Goal: Task Accomplishment & Management: Manage account settings

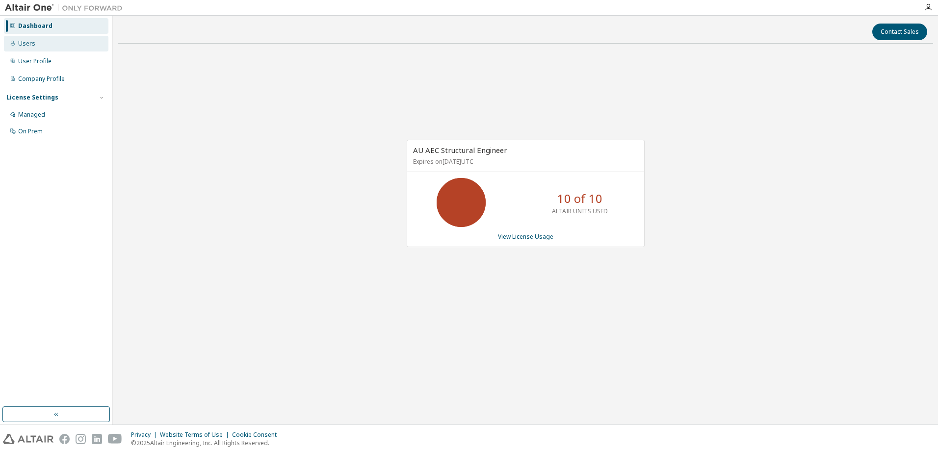
click at [29, 45] on div "Users" at bounding box center [26, 44] width 17 height 8
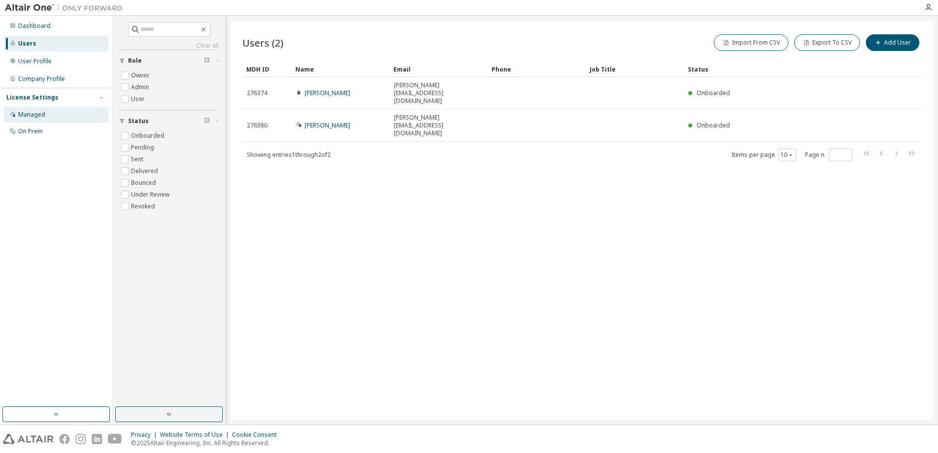
click at [34, 113] on div "Managed" at bounding box center [31, 115] width 27 height 8
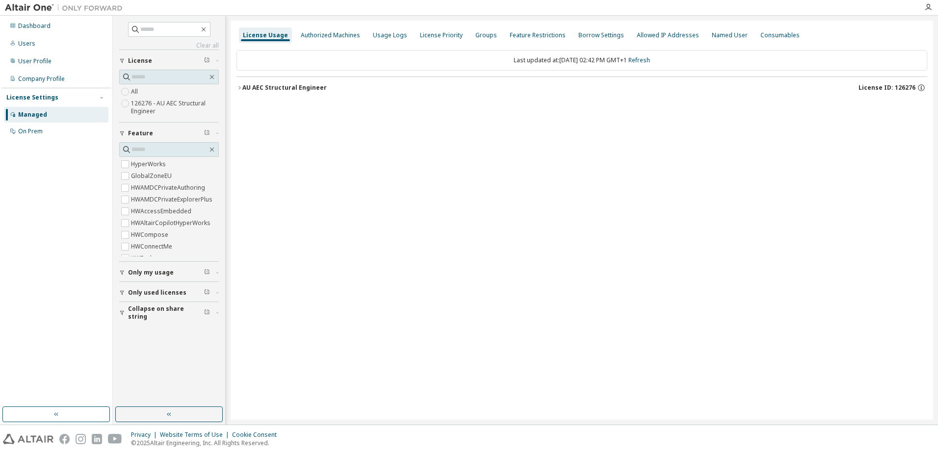
click at [240, 88] on icon "button" at bounding box center [239, 87] width 2 height 3
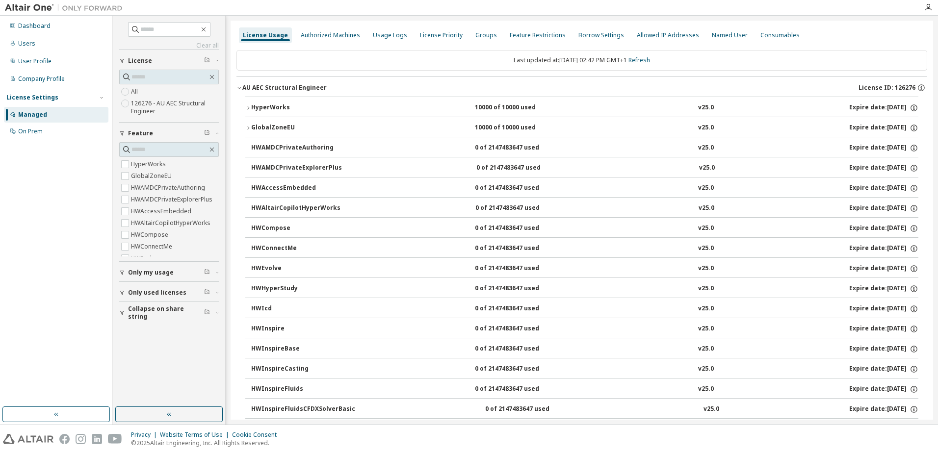
click at [152, 293] on span "Only used licenses" at bounding box center [157, 293] width 58 height 8
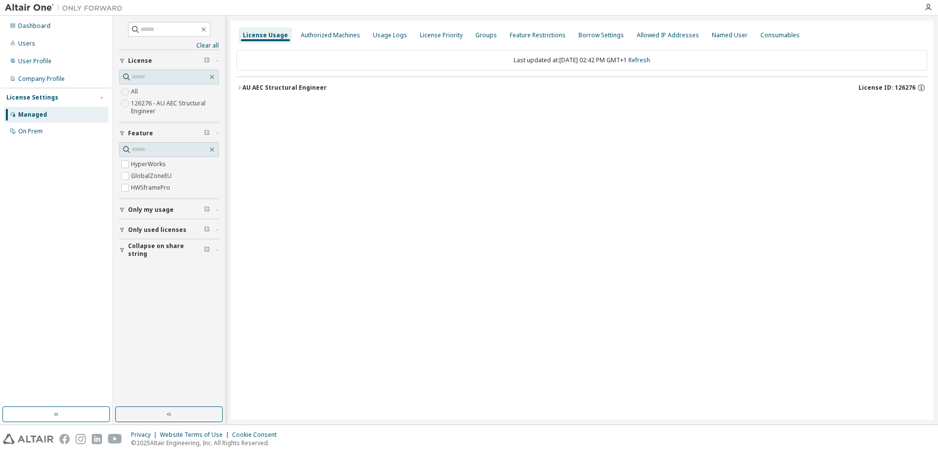
click at [240, 89] on icon "button" at bounding box center [239, 88] width 6 height 6
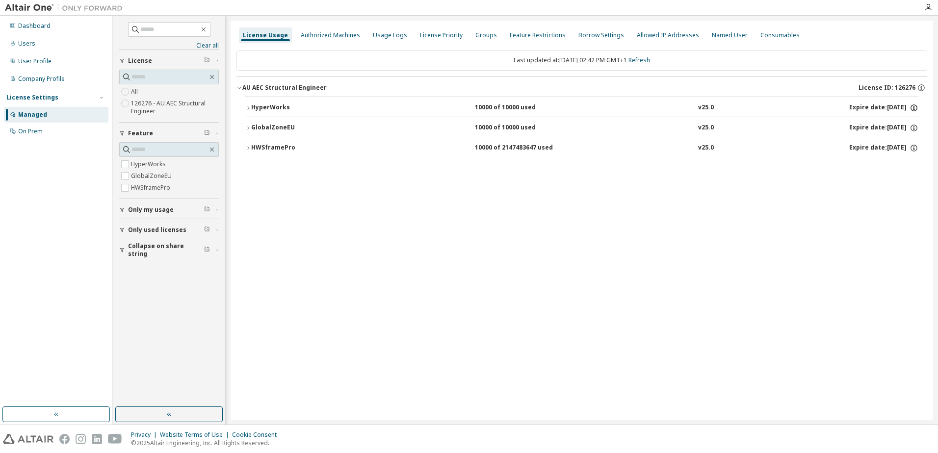
click at [914, 107] on icon "button" at bounding box center [913, 107] width 9 height 9
click at [913, 106] on icon "button" at bounding box center [913, 107] width 9 height 9
click at [913, 128] on icon "button" at bounding box center [913, 128] width 9 height 9
click at [890, 149] on p "Options: NONE" at bounding box center [889, 145] width 51 height 8
click at [913, 126] on icon "button" at bounding box center [913, 128] width 9 height 9
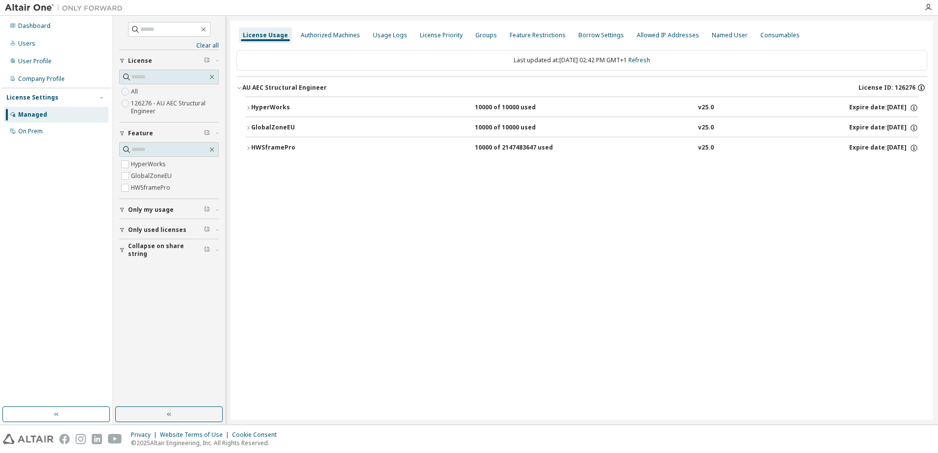
click at [922, 88] on icon "button" at bounding box center [921, 87] width 9 height 9
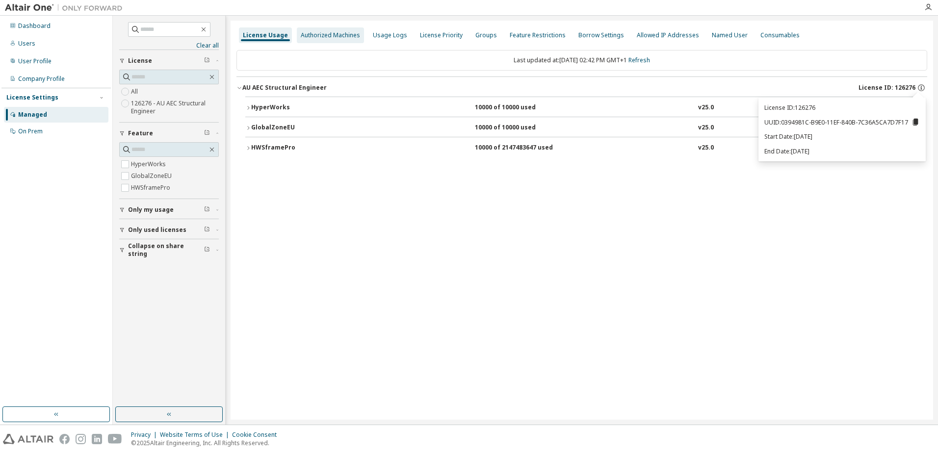
click at [322, 36] on div "Authorized Machines" at bounding box center [330, 35] width 59 height 8
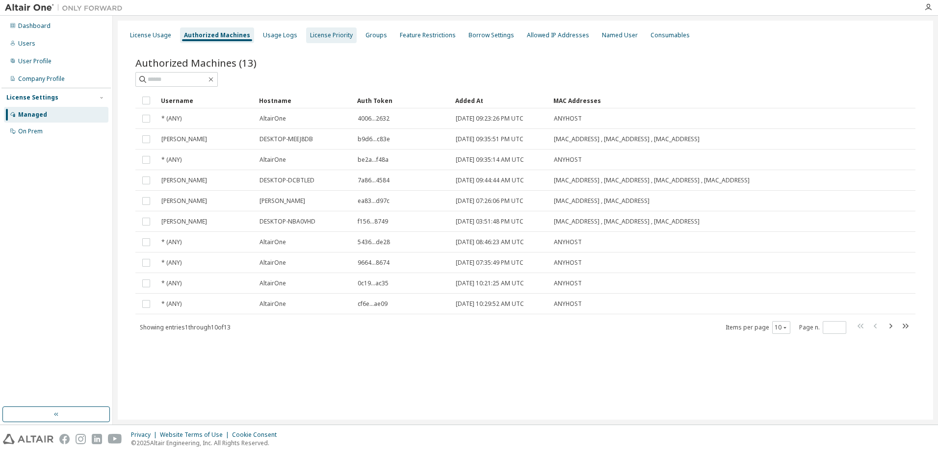
click at [334, 35] on div "License Priority" at bounding box center [331, 35] width 43 height 8
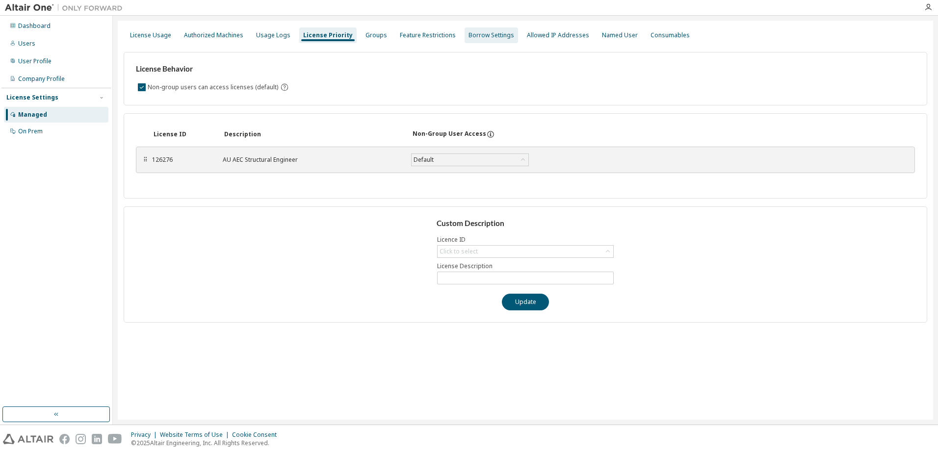
click at [486, 34] on div "Borrow Settings" at bounding box center [491, 35] width 46 height 8
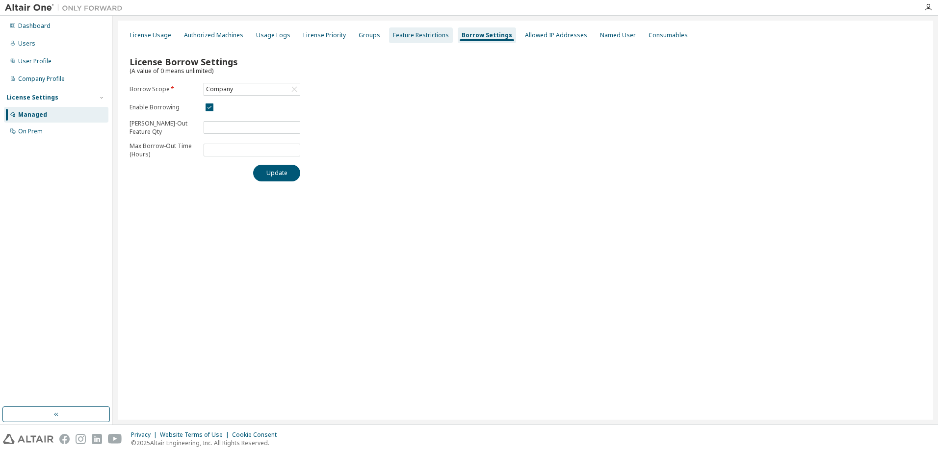
click at [431, 36] on div "Feature Restrictions" at bounding box center [421, 35] width 56 height 8
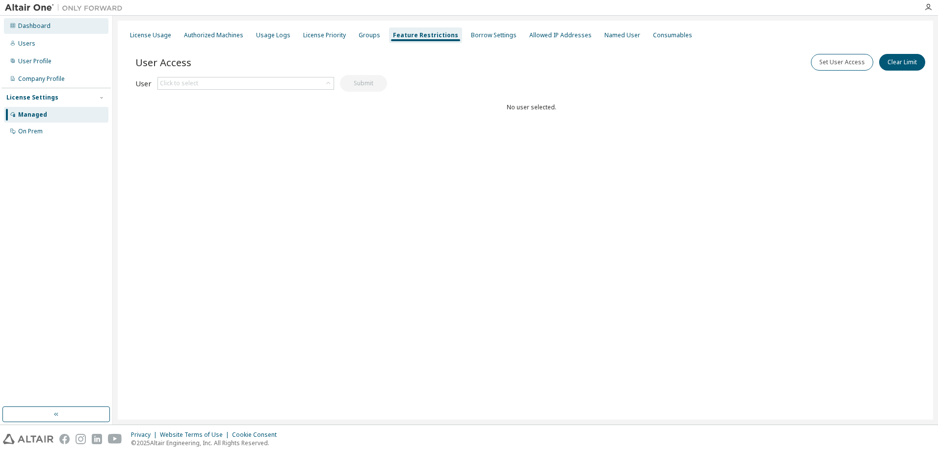
click at [34, 27] on div "Dashboard" at bounding box center [34, 26] width 32 height 8
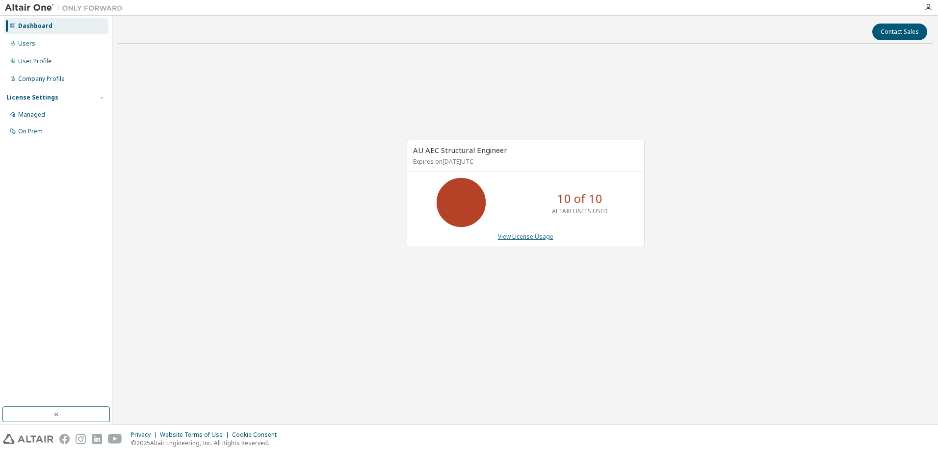
click at [535, 236] on link "View License Usage" at bounding box center [525, 237] width 55 height 8
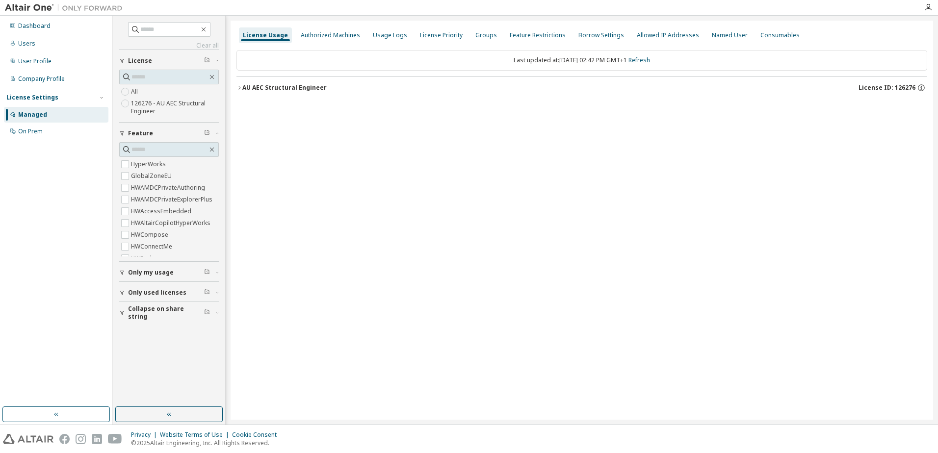
click at [242, 88] on icon "button" at bounding box center [239, 88] width 6 height 6
click at [238, 88] on icon "button" at bounding box center [239, 88] width 6 height 6
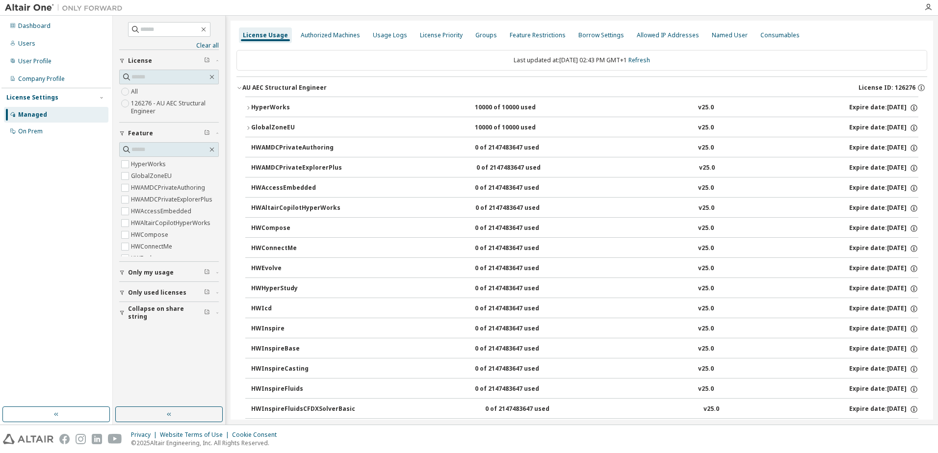
click at [133, 272] on span "Only my usage" at bounding box center [151, 273] width 46 height 8
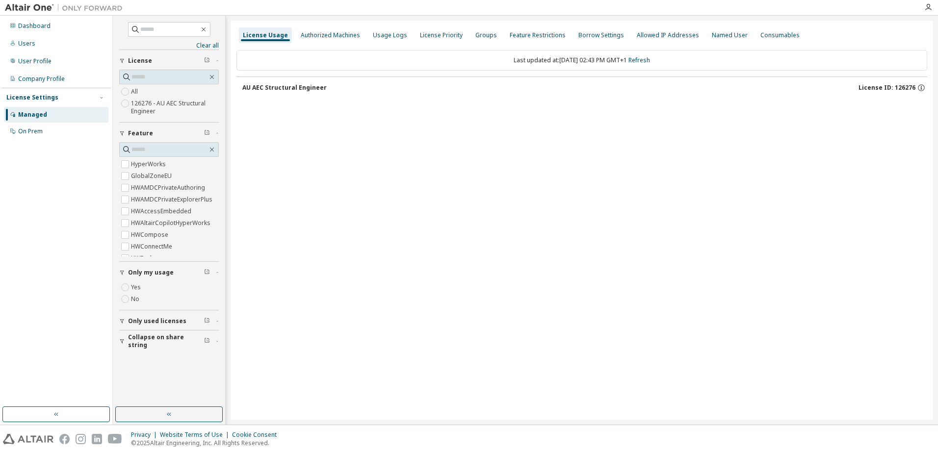
click at [250, 88] on div "AU AEC Structural Engineer" at bounding box center [284, 88] width 84 height 8
click at [876, 87] on span "License ID: 126276" at bounding box center [886, 88] width 57 height 8
click at [919, 87] on icon "button" at bounding box center [921, 87] width 9 height 9
click at [914, 123] on icon at bounding box center [915, 122] width 5 height 7
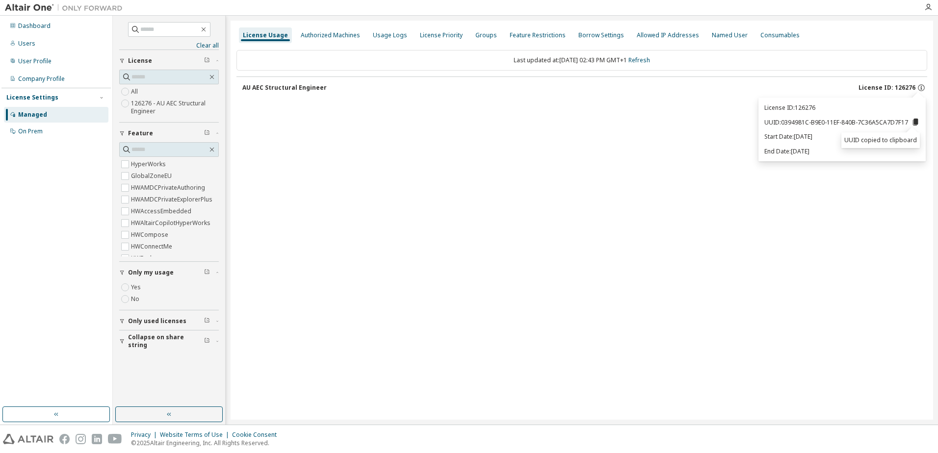
click at [171, 322] on span "Only used licenses" at bounding box center [157, 321] width 58 height 8
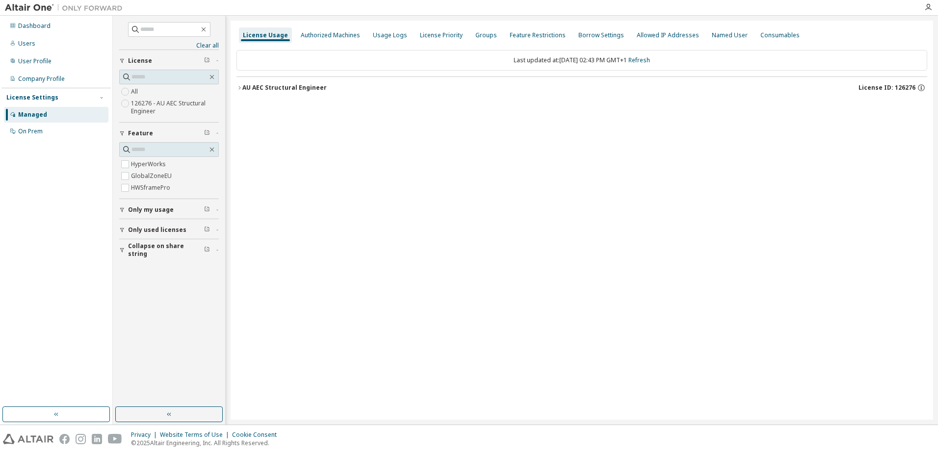
click at [249, 86] on div "AU AEC Structural Engineer" at bounding box center [284, 88] width 84 height 8
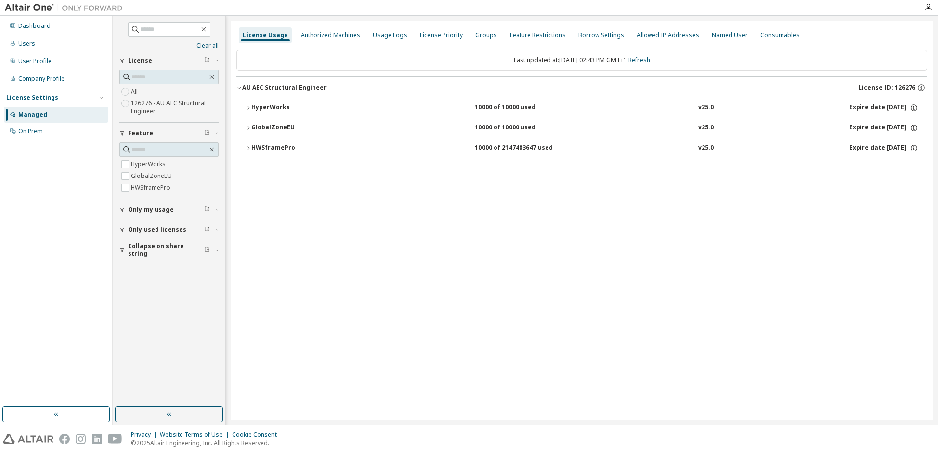
click at [247, 149] on icon "button" at bounding box center [248, 148] width 6 height 6
click at [906, 169] on icon at bounding box center [905, 168] width 9 height 9
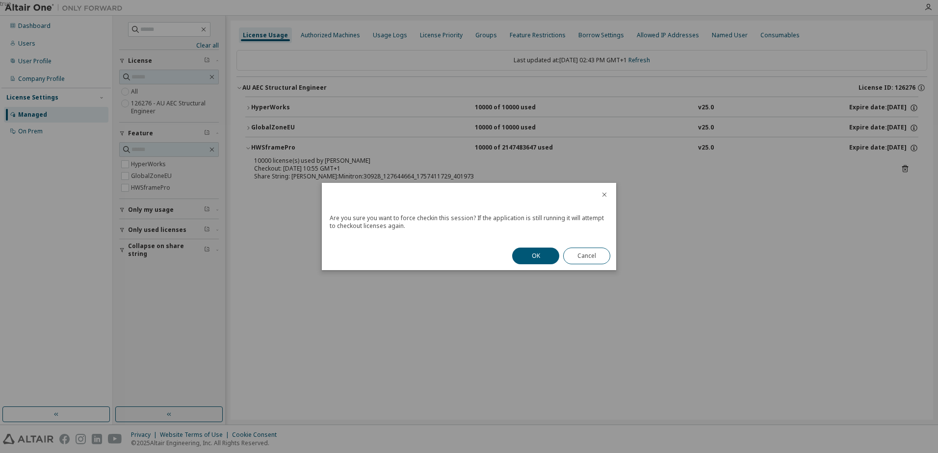
click at [538, 256] on button "OK" at bounding box center [535, 256] width 47 height 17
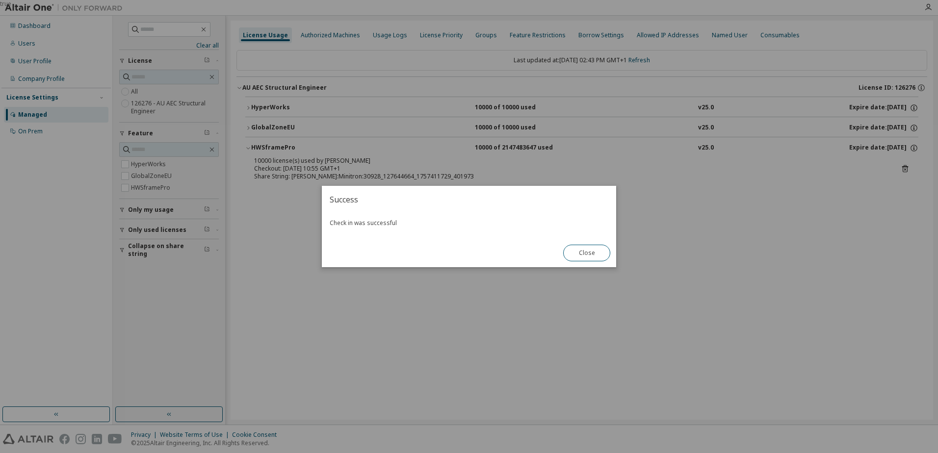
click at [828, 267] on div "true" at bounding box center [469, 226] width 938 height 453
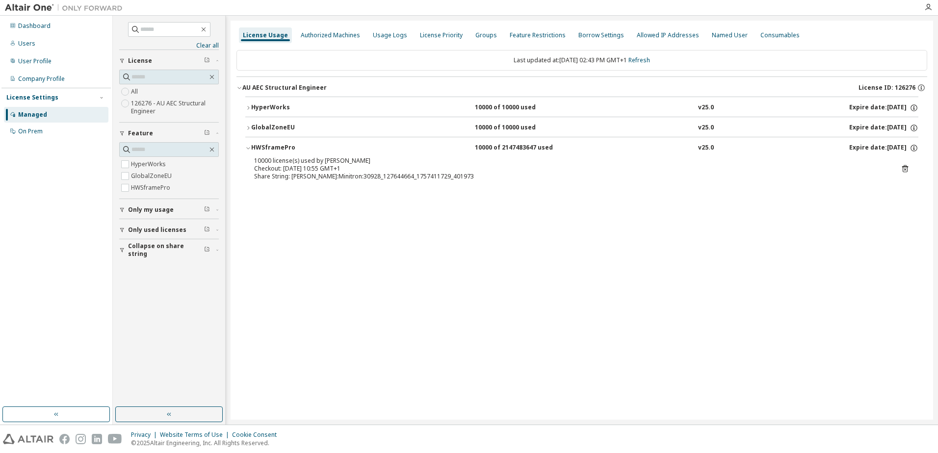
click at [904, 169] on icon at bounding box center [905, 169] width 2 height 2
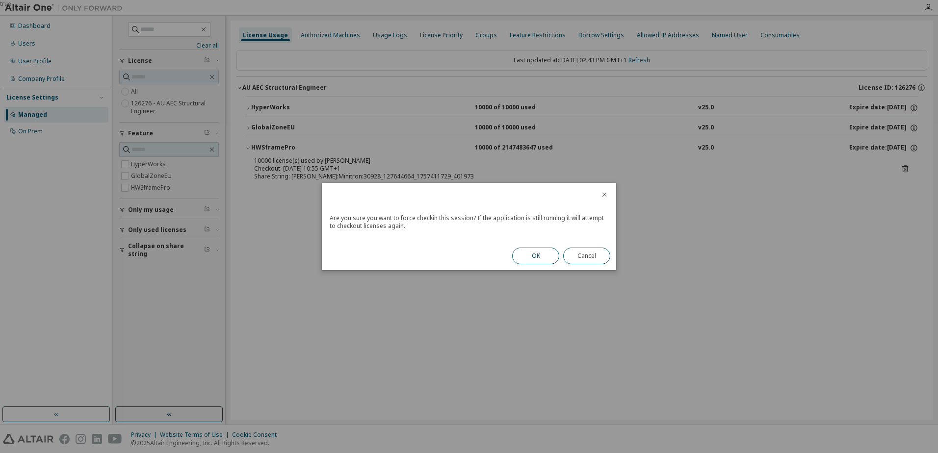
click at [538, 259] on button "OK" at bounding box center [535, 256] width 47 height 17
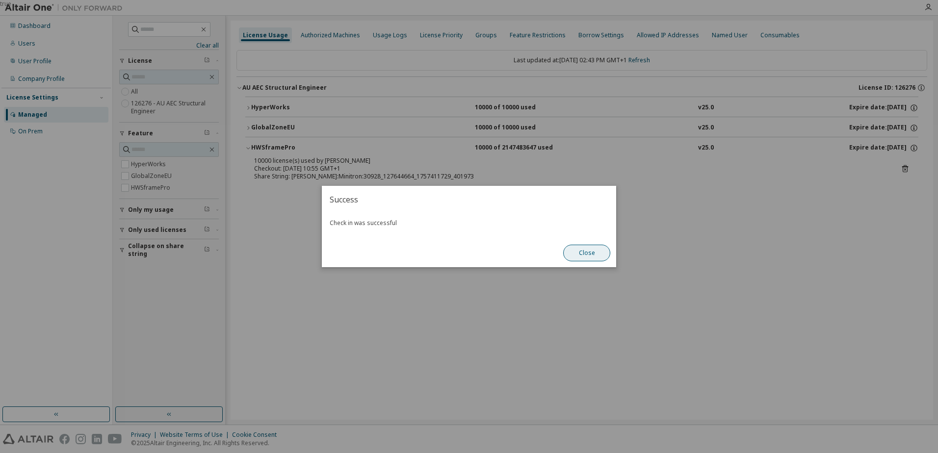
drag, startPoint x: 590, startPoint y: 252, endPoint x: 674, endPoint y: 237, distance: 85.7
click at [593, 252] on button "Close" at bounding box center [586, 253] width 47 height 17
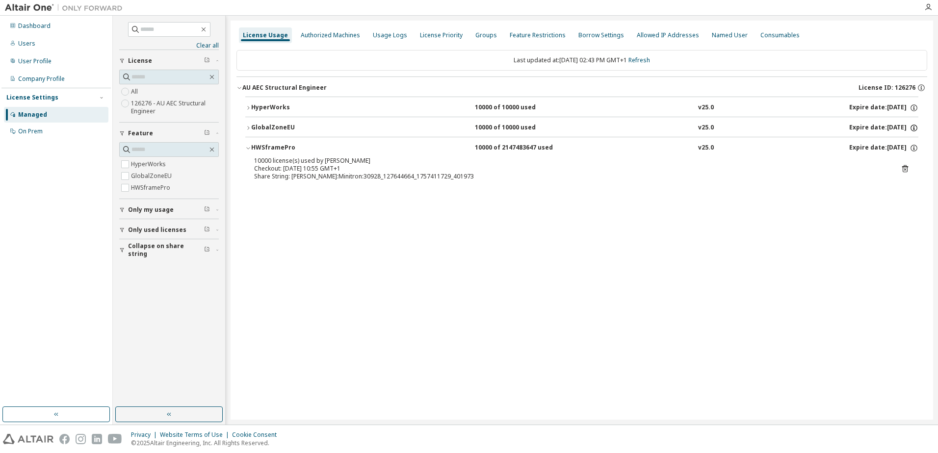
click at [914, 130] on icon "button" at bounding box center [913, 128] width 9 height 9
click at [915, 112] on icon "button" at bounding box center [913, 107] width 9 height 9
click at [901, 171] on icon at bounding box center [905, 168] width 9 height 9
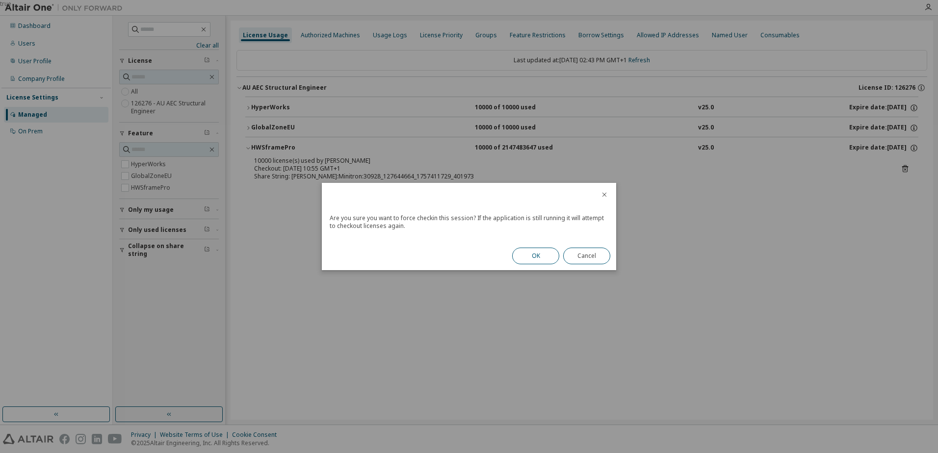
click at [544, 257] on button "OK" at bounding box center [535, 256] width 47 height 17
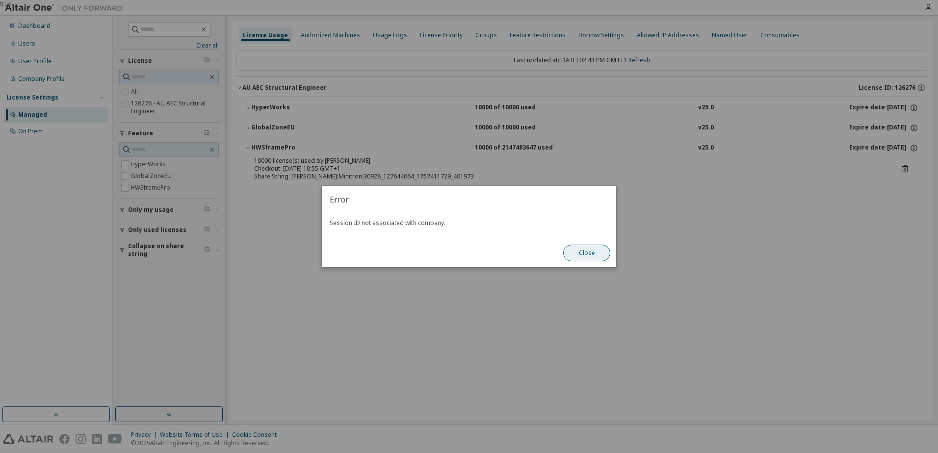
click at [595, 254] on button "Close" at bounding box center [586, 253] width 47 height 17
